Goal: Information Seeking & Learning: Understand process/instructions

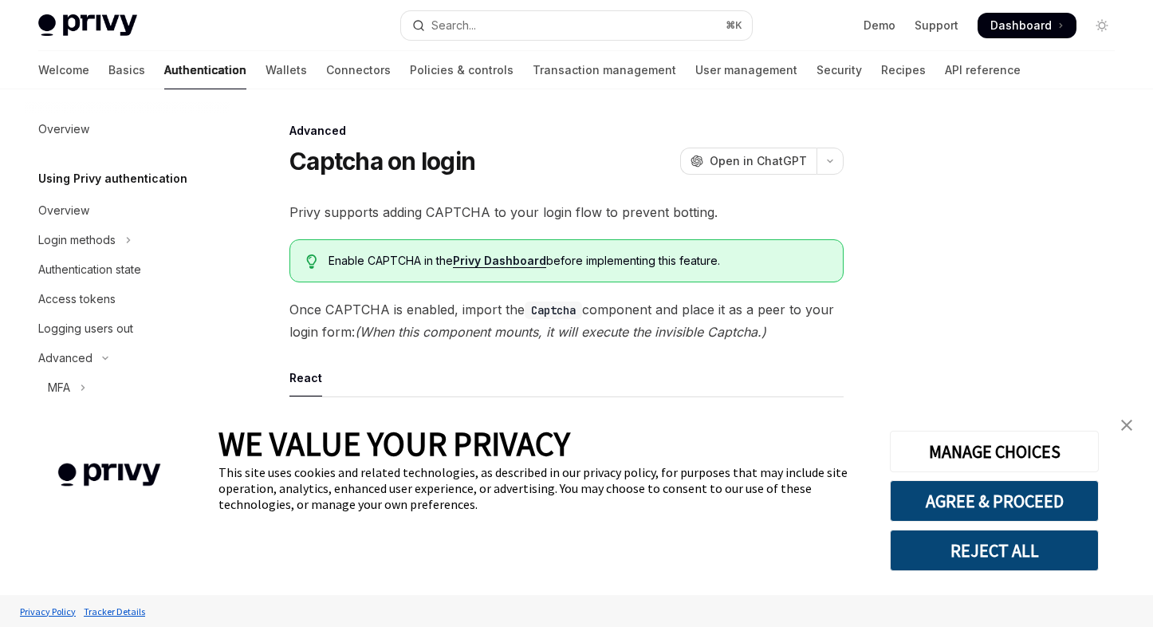
click at [1134, 429] on link "close banner" at bounding box center [1126, 425] width 32 height 32
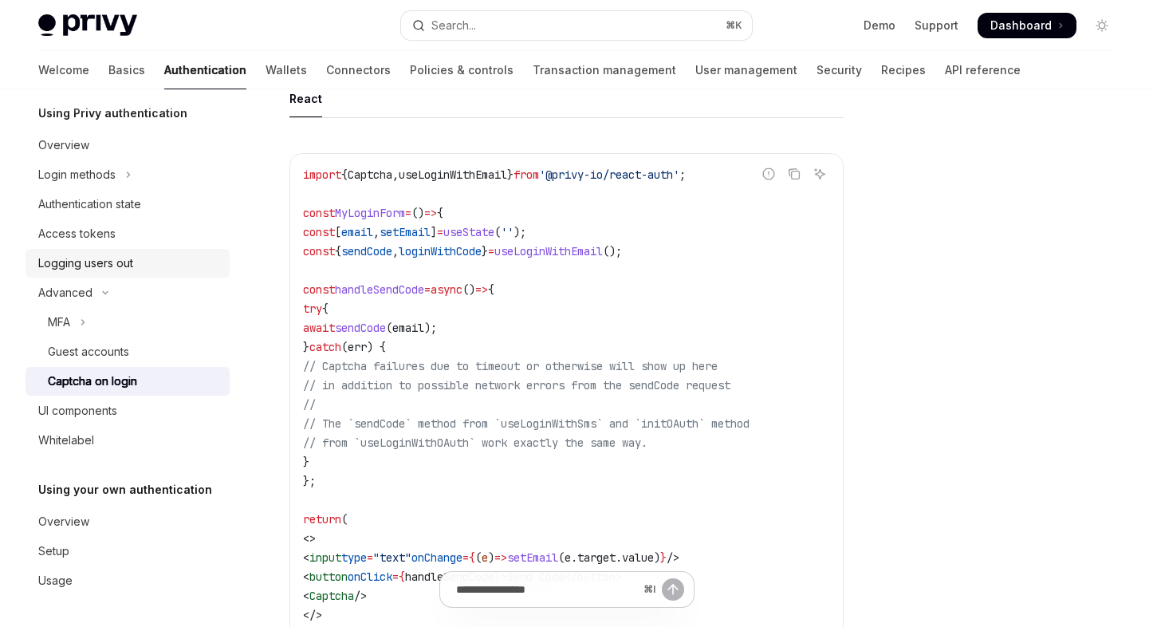
scroll to position [281, 0]
click at [265, 69] on link "Wallets" at bounding box center [285, 70] width 41 height 38
type textarea "*"
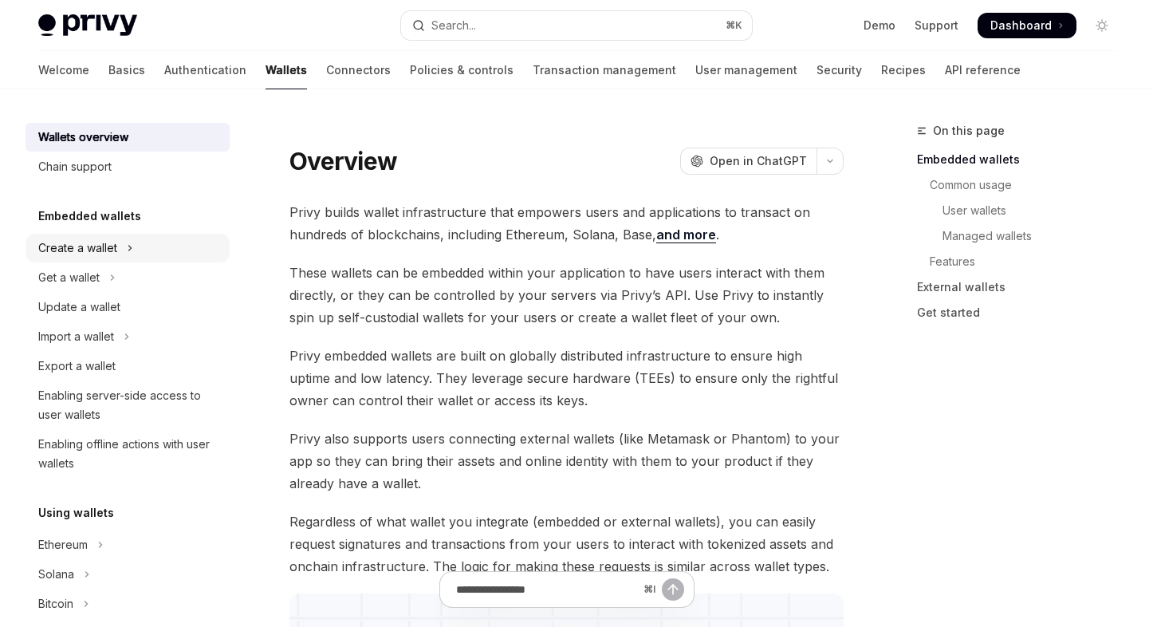
click at [149, 252] on button "Create a wallet" at bounding box center [128, 248] width 204 height 29
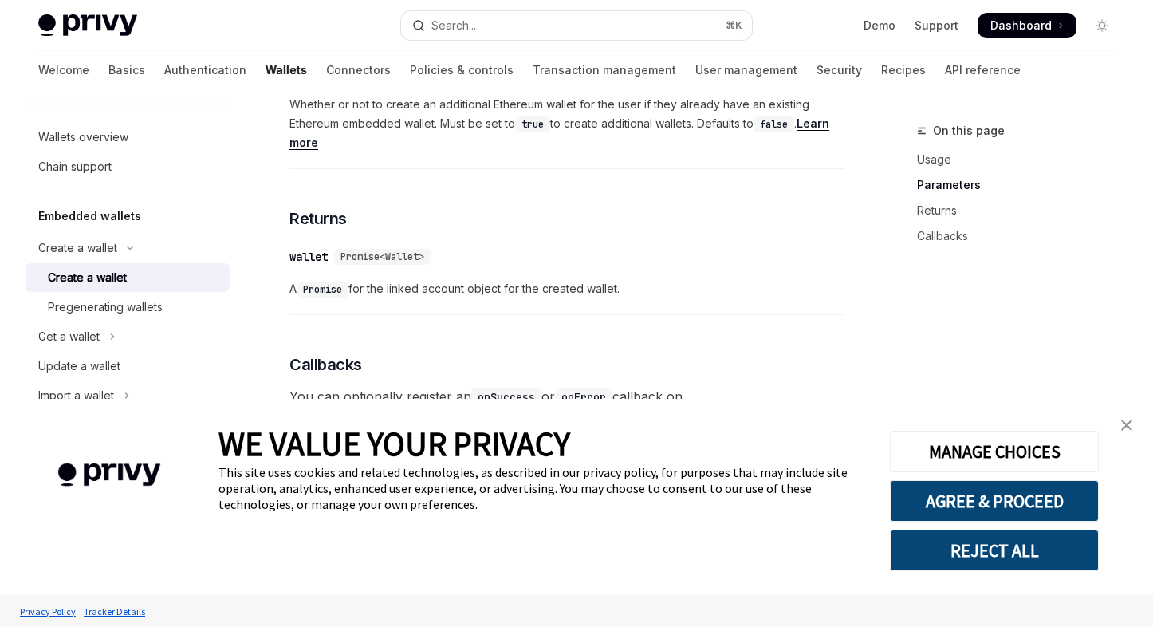
scroll to position [910, 0]
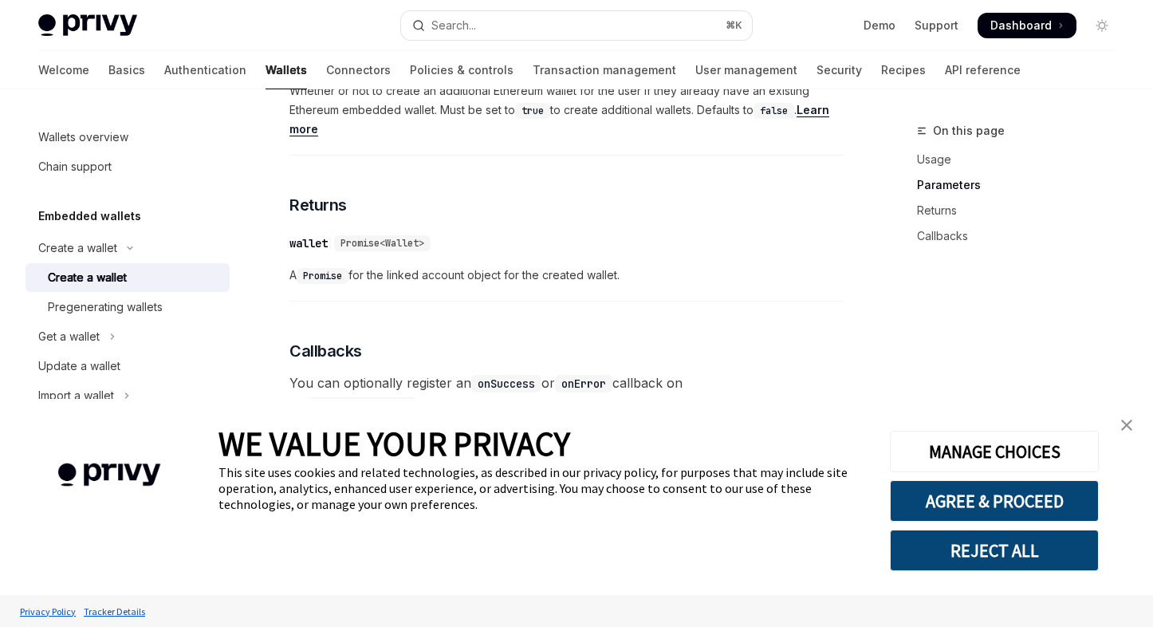
click at [1133, 428] on link "close banner" at bounding box center [1126, 425] width 32 height 32
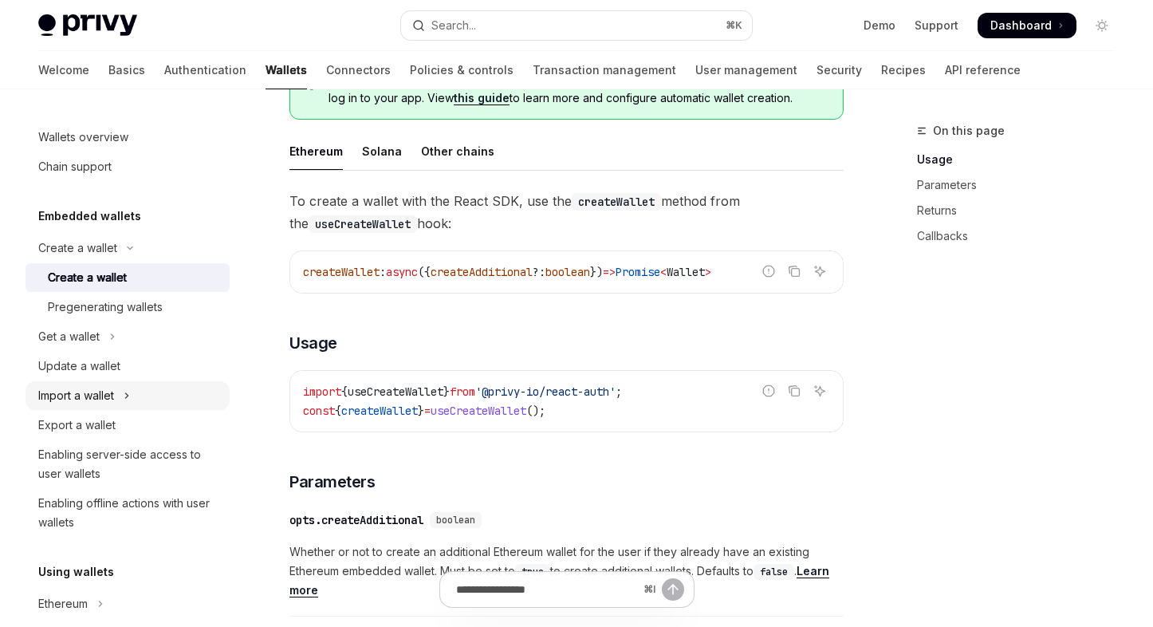
scroll to position [397, 0]
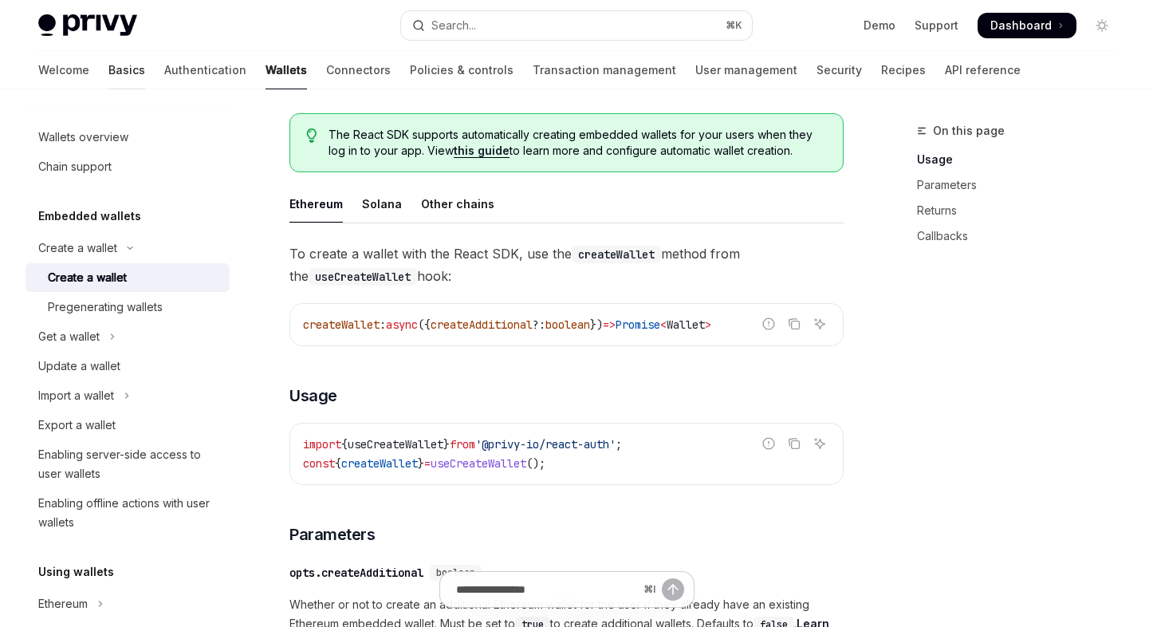
click at [108, 72] on link "Basics" at bounding box center [126, 70] width 37 height 38
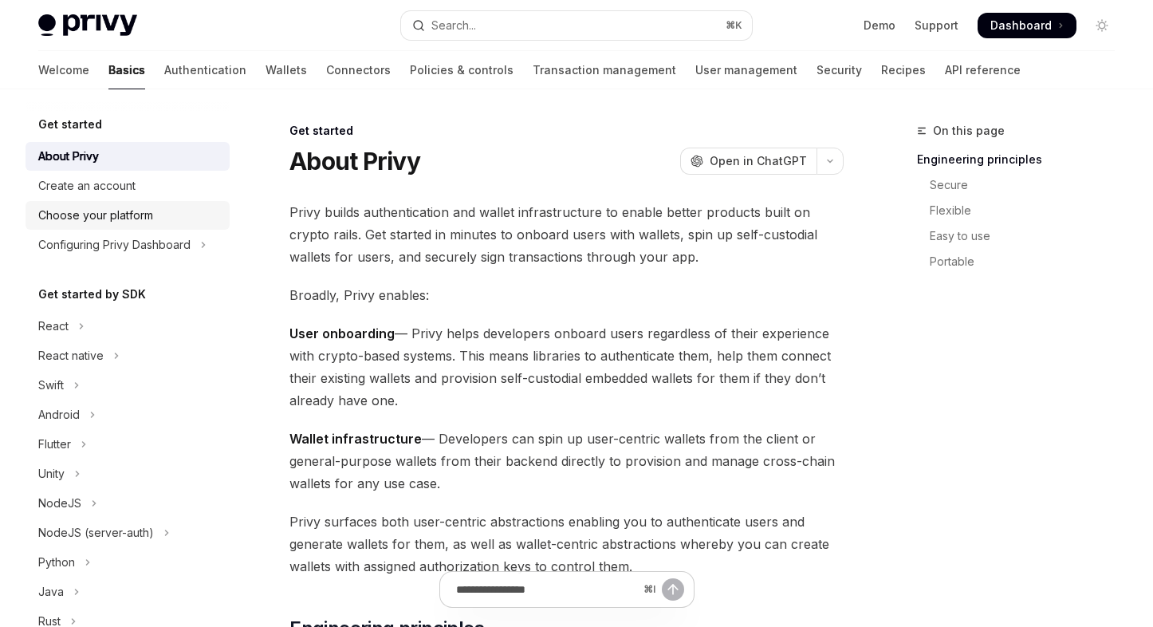
click at [139, 223] on div "Choose your platform" at bounding box center [95, 215] width 115 height 19
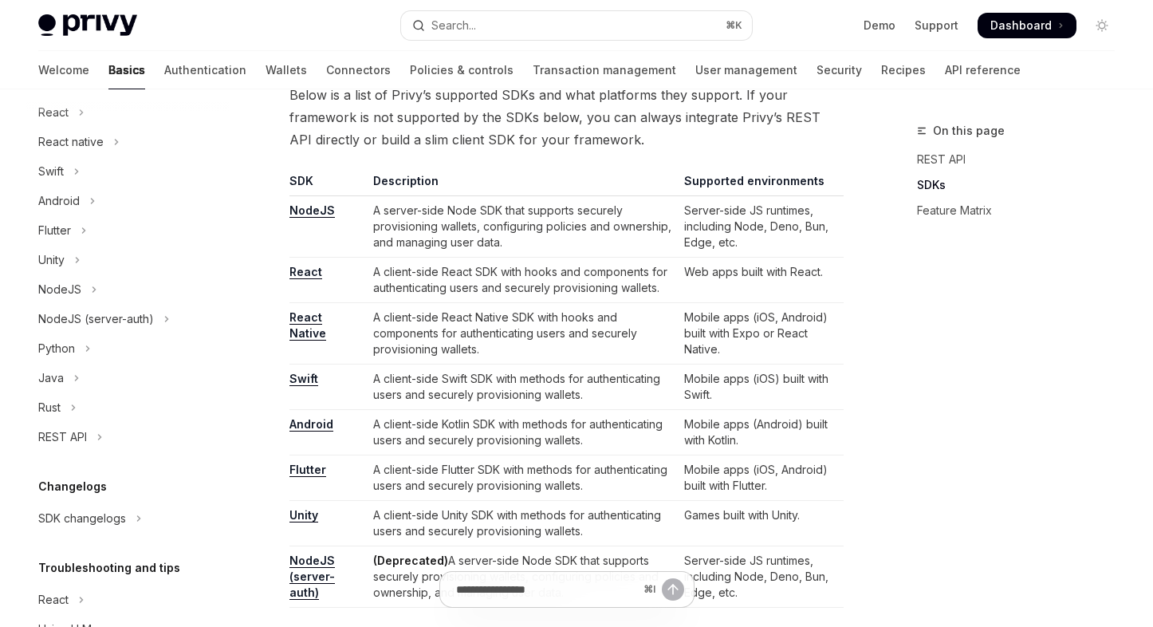
scroll to position [911, 0]
click at [314, 266] on link "React" at bounding box center [305, 270] width 33 height 14
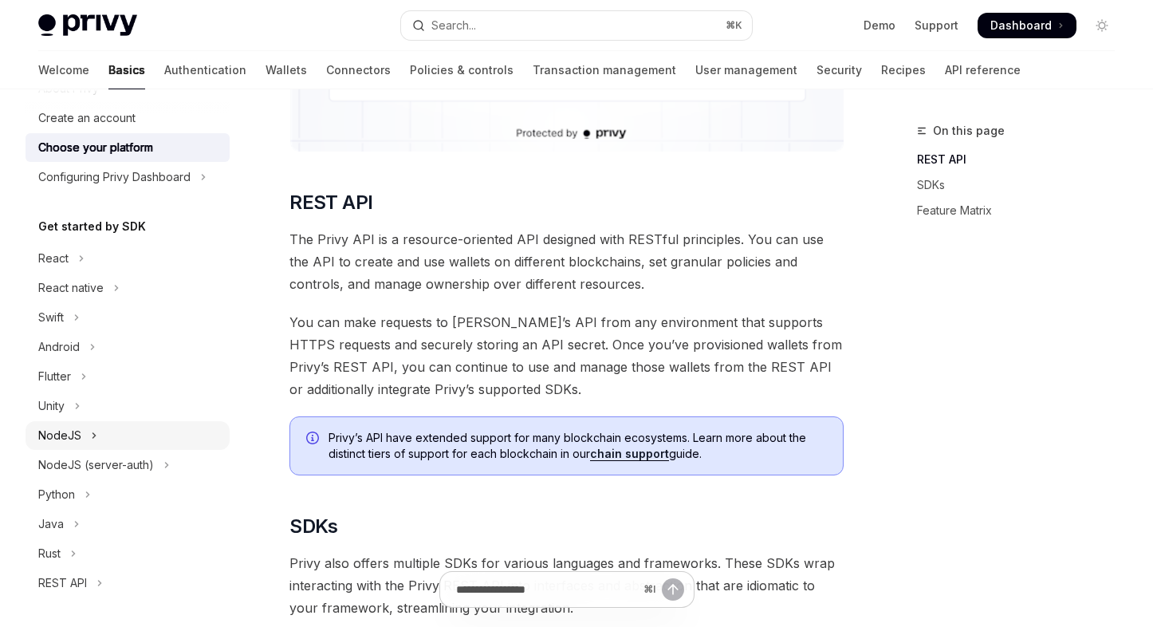
scroll to position [63, 0]
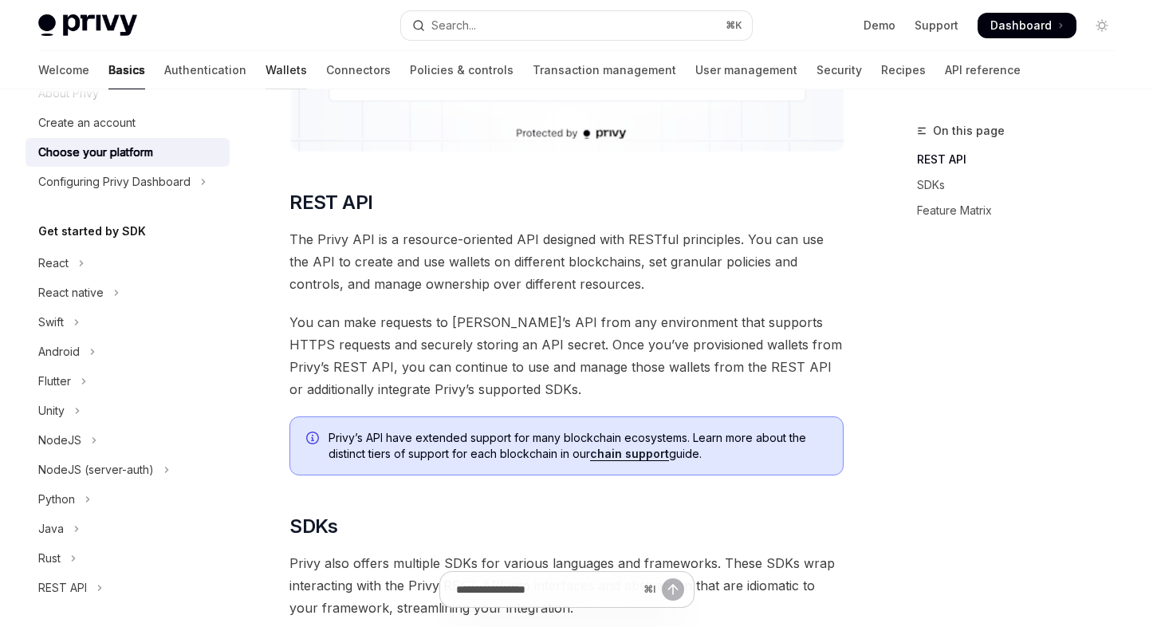
click at [265, 66] on link "Wallets" at bounding box center [285, 70] width 41 height 38
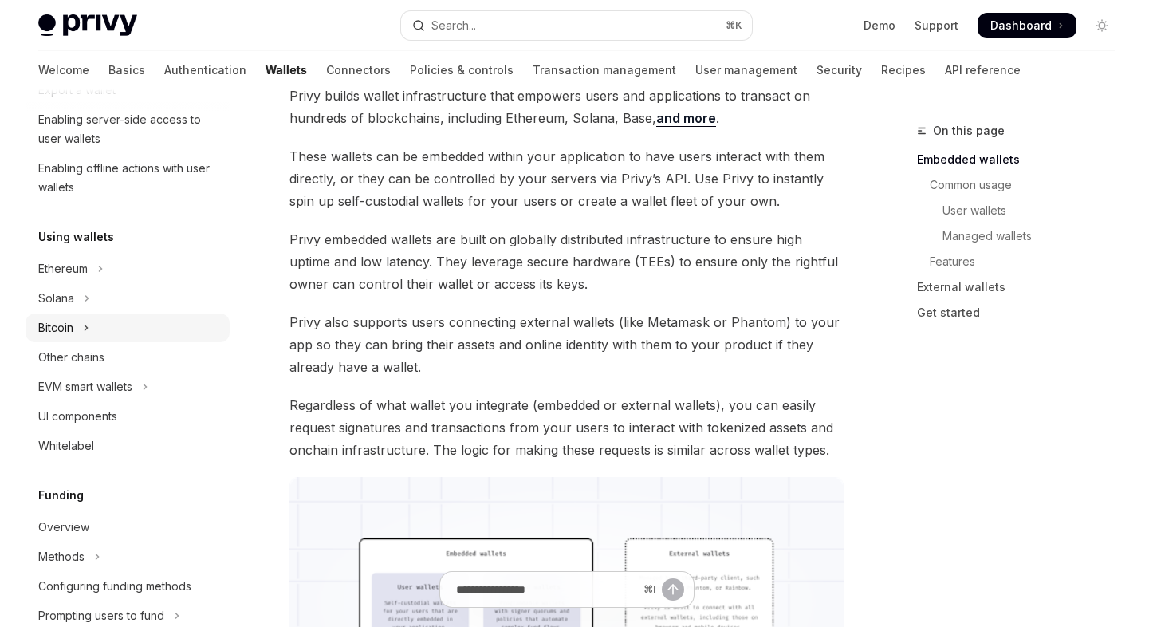
scroll to position [271, 0]
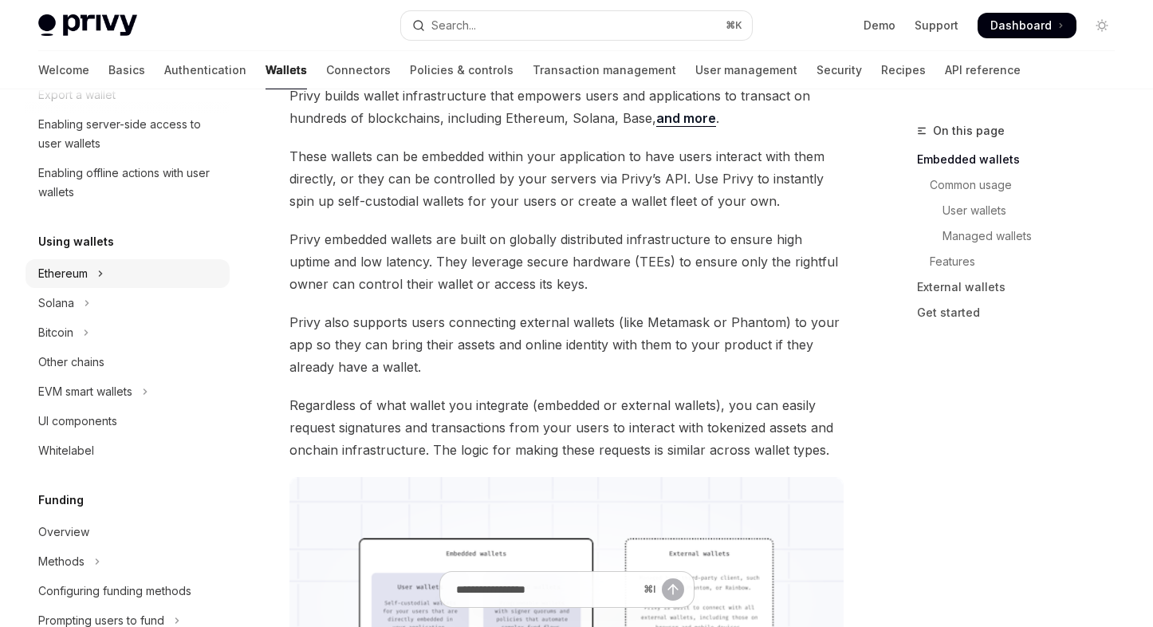
click at [168, 278] on button "Ethereum" at bounding box center [128, 273] width 204 height 29
type textarea "*"
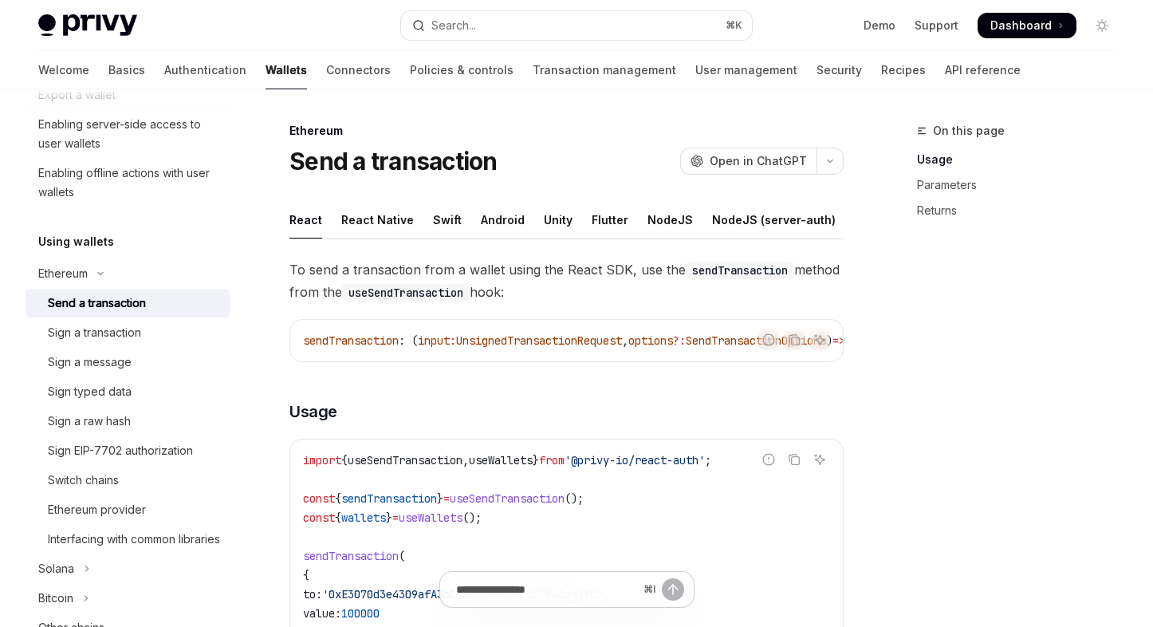
click at [161, 307] on div "Send a transaction" at bounding box center [134, 302] width 172 height 19
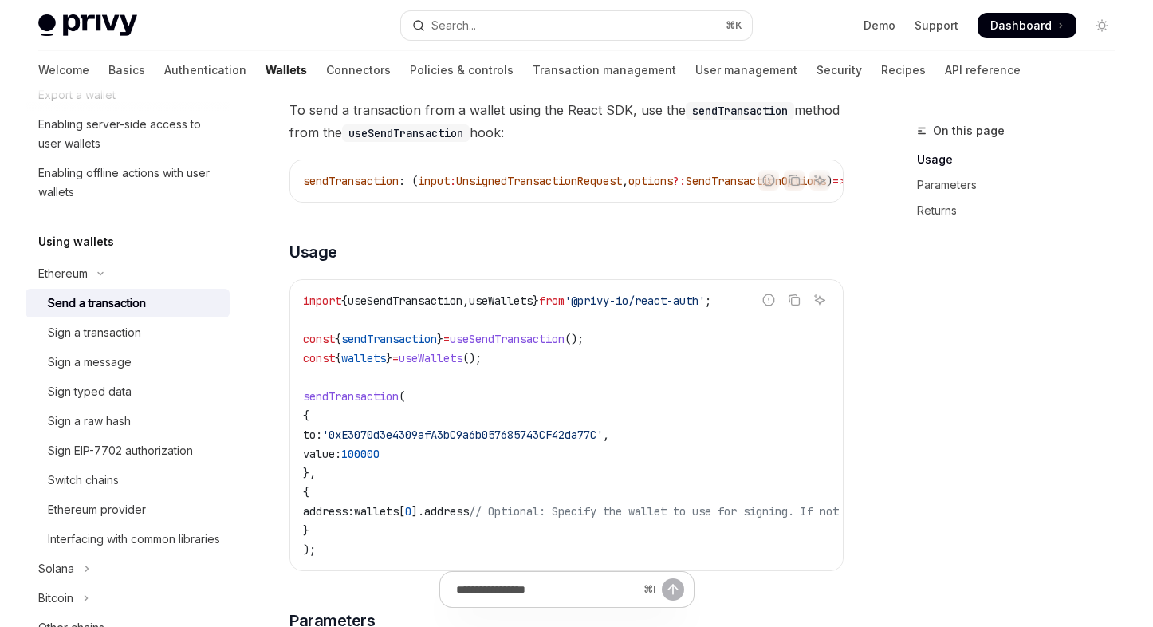
scroll to position [161, 0]
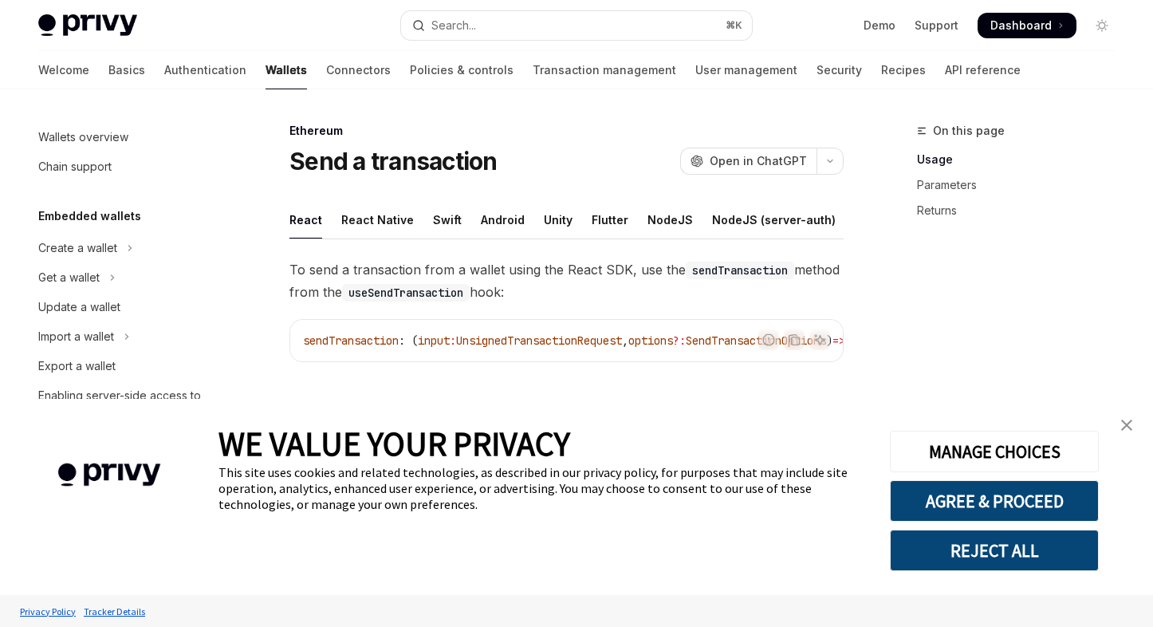
click at [1140, 433] on link "close banner" at bounding box center [1126, 425] width 32 height 32
